Goal: Information Seeking & Learning: Learn about a topic

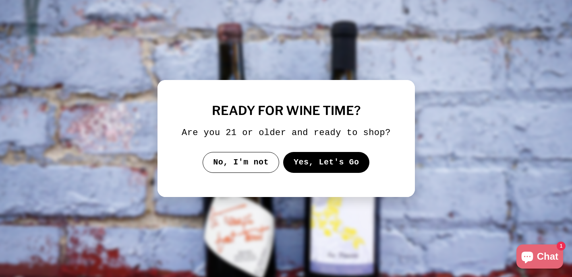
click at [310, 165] on button "Yes, Let's Go" at bounding box center [326, 162] width 87 height 21
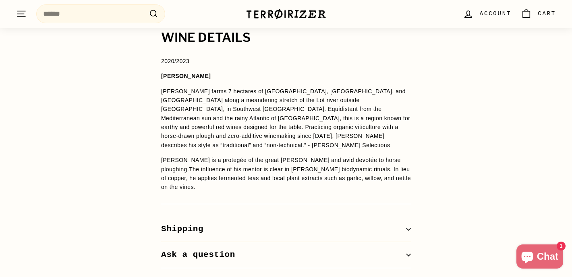
scroll to position [583, 0]
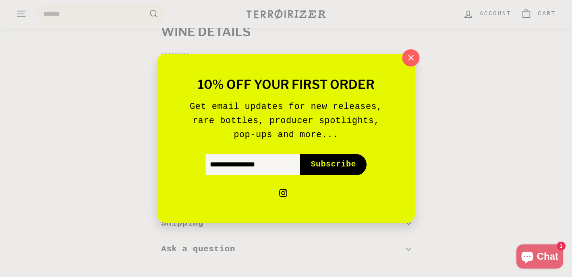
click at [412, 56] on icon "button" at bounding box center [411, 58] width 12 height 12
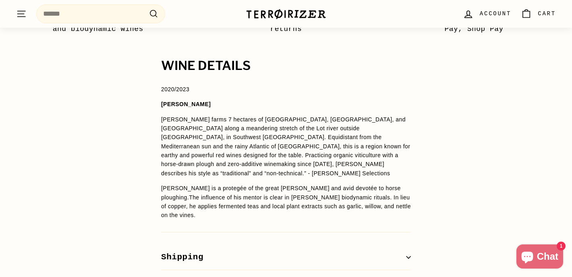
scroll to position [549, 0]
click at [249, 166] on span "[PERSON_NAME] farms 7 hectares of [GEOGRAPHIC_DATA], [GEOGRAPHIC_DATA], and [GE…" at bounding box center [285, 146] width 249 height 60
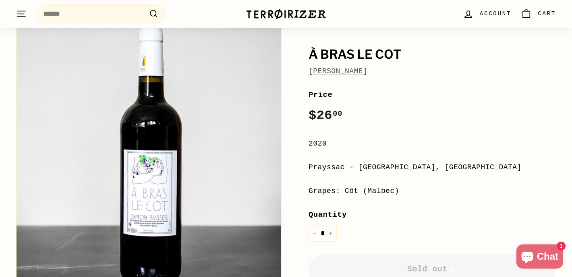
scroll to position [87, 0]
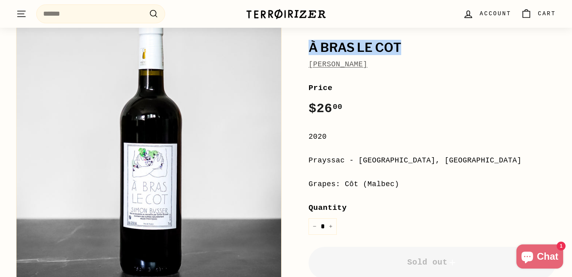
drag, startPoint x: 402, startPoint y: 47, endPoint x: 312, endPoint y: 46, distance: 90.6
click at [312, 46] on h1 "À Bras le Cot" at bounding box center [431, 48] width 247 height 14
copy h1 "À Bras le Cot"
